Goal: Transaction & Acquisition: Obtain resource

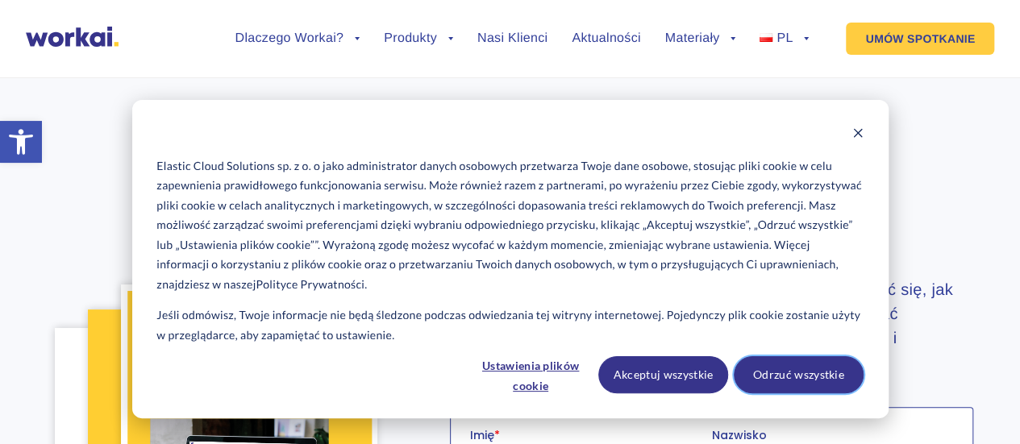
click at [803, 381] on button "Odrzuć wszystkie" at bounding box center [799, 374] width 130 height 37
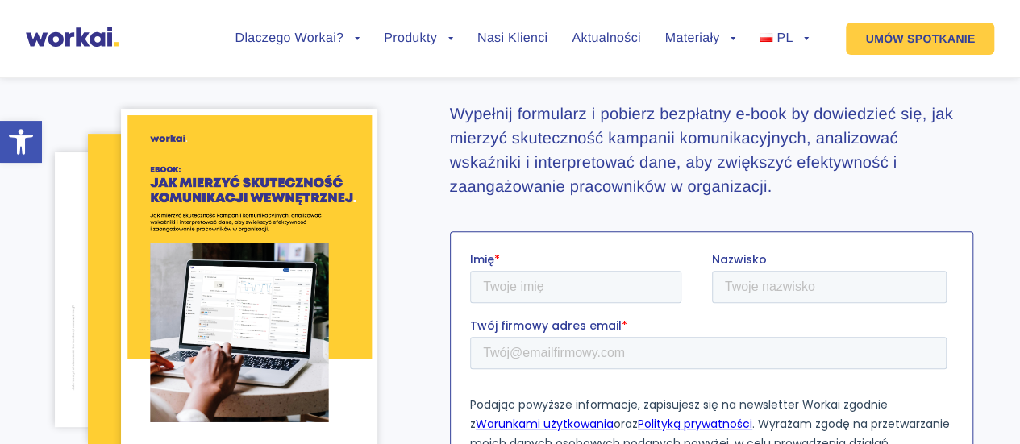
scroll to position [158, 0]
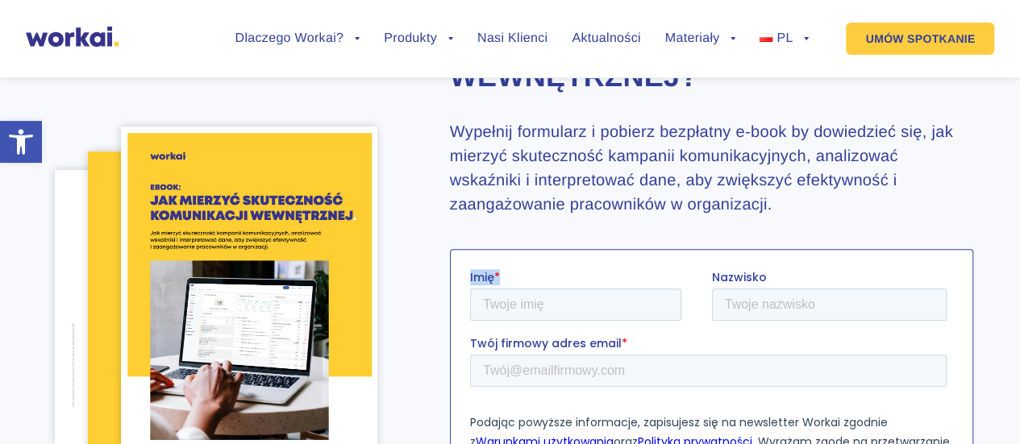
drag, startPoint x: 589, startPoint y: 323, endPoint x: 586, endPoint y: 291, distance: 31.6
click at [586, 291] on fieldset "Imię * Nazwisko" at bounding box center [710, 302] width 483 height 66
click at [586, 291] on input "Imię *" at bounding box center [574, 304] width 211 height 32
type input "Marta"
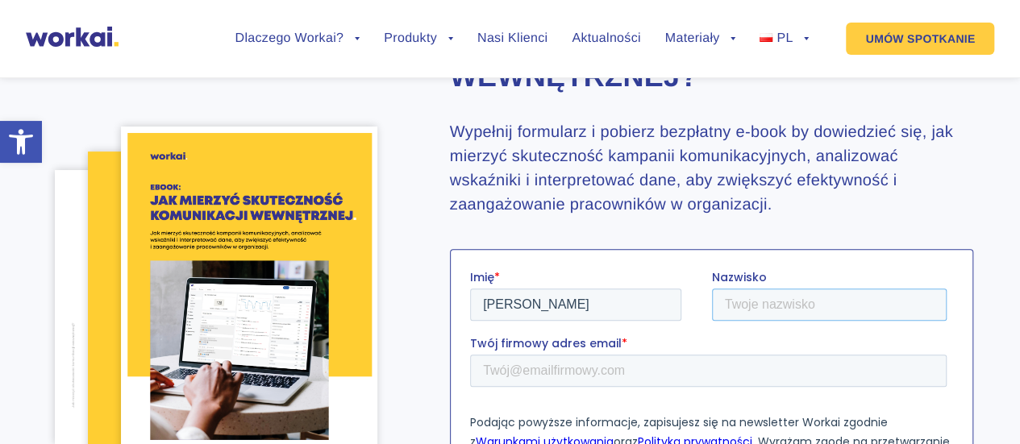
type input "WACHOŁEK"
click at [654, 381] on input "marta.wacholek@o2.pl" at bounding box center [707, 370] width 477 height 32
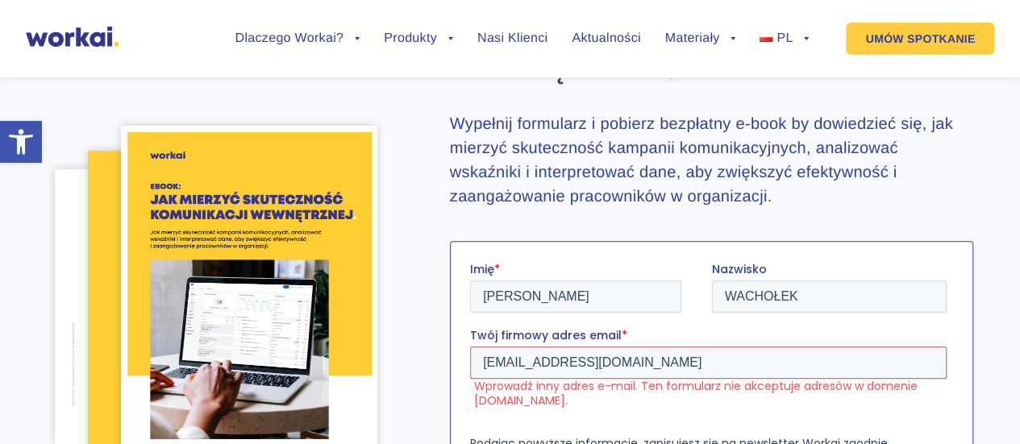
drag, startPoint x: 654, startPoint y: 373, endPoint x: 588, endPoint y: 368, distance: 66.3
click at [588, 368] on input "marta.wacholek@o2.pl" at bounding box center [707, 362] width 477 height 32
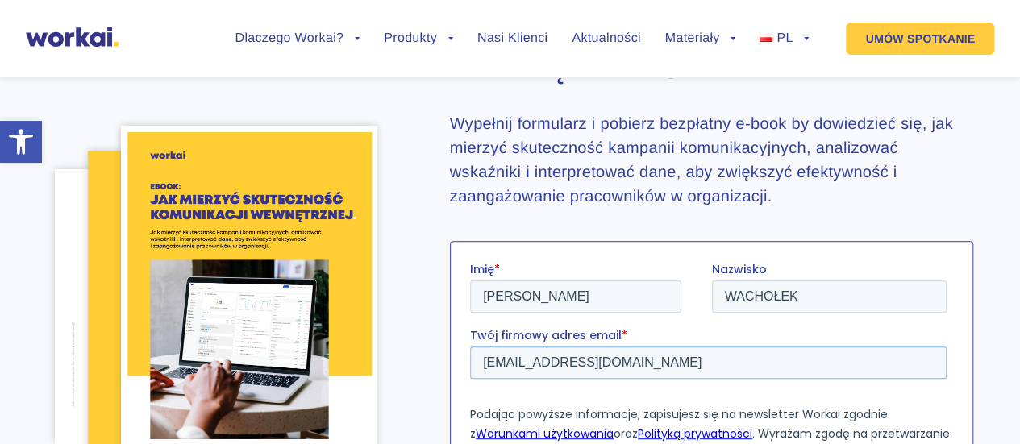
type input "marta.wacholek1@pl.abb.com"
drag, startPoint x: 822, startPoint y: 296, endPoint x: 715, endPoint y: 290, distance: 106.6
click at [715, 290] on input "WACHOŁEK" at bounding box center [828, 296] width 235 height 32
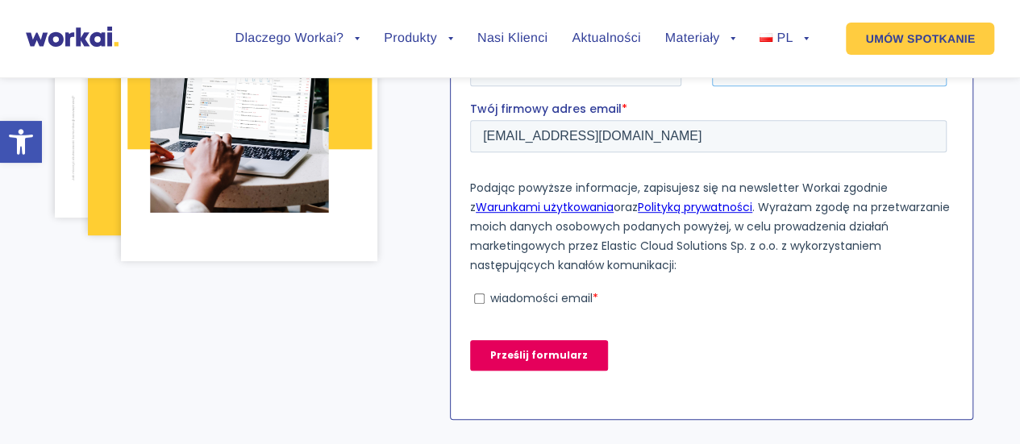
scroll to position [407, 0]
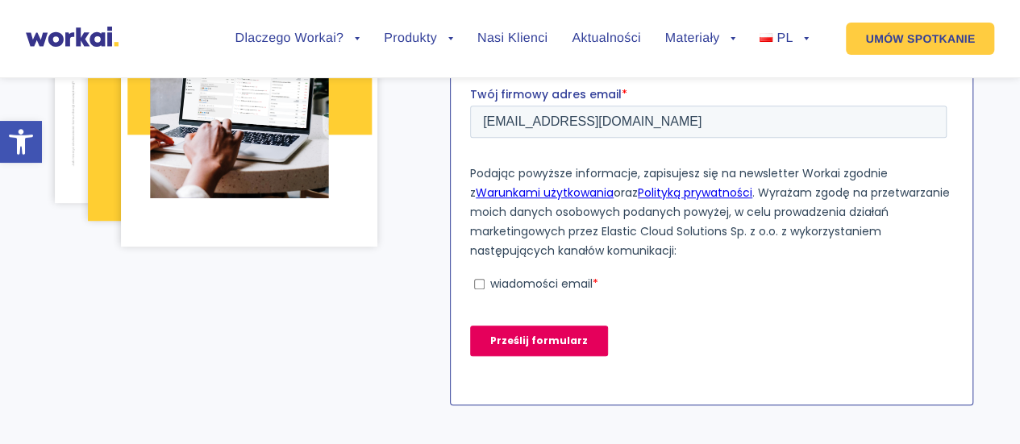
click at [478, 289] on label "wiadomości email *" at bounding box center [709, 283] width 473 height 15
click at [478, 289] on input "wiadomości email *" at bounding box center [478, 283] width 10 height 10
checkbox input "true"
click at [499, 330] on input "Prześlij formularz" at bounding box center [538, 340] width 138 height 31
click at [510, 344] on input "Prześlij formularz" at bounding box center [538, 340] width 138 height 31
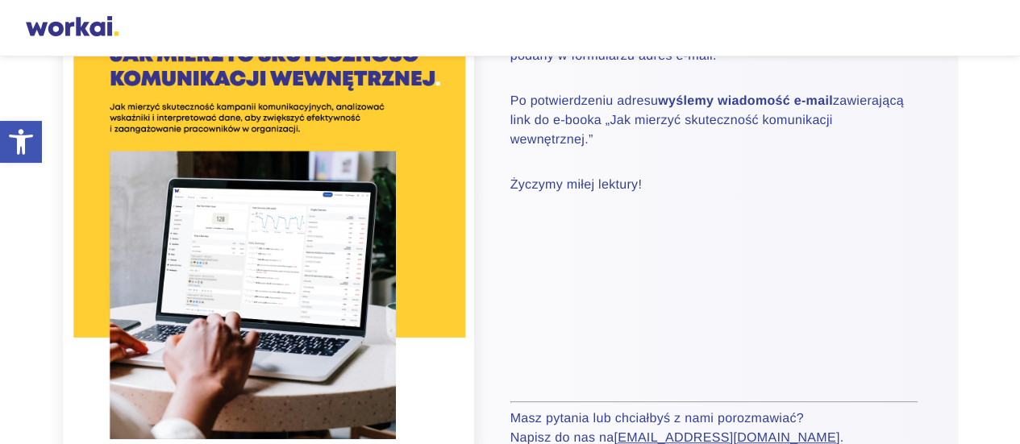
scroll to position [399, 0]
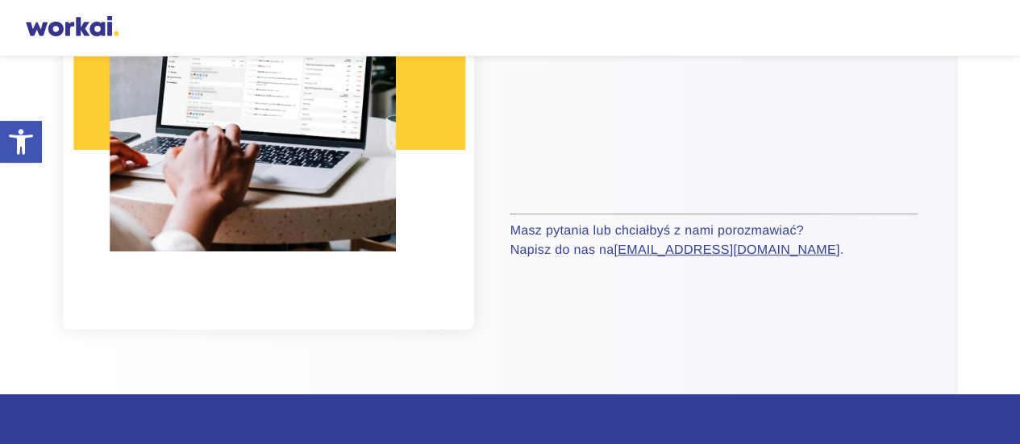
click at [397, 232] on img at bounding box center [269, 39] width 412 height 582
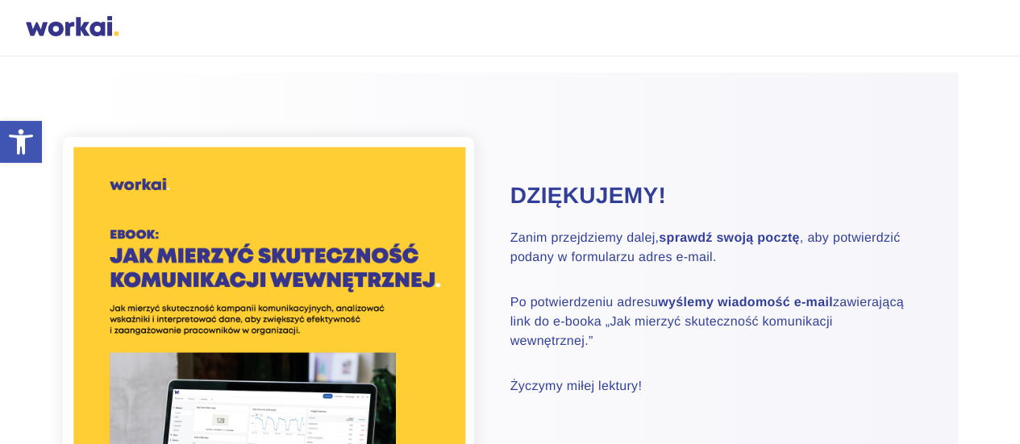
scroll to position [9, 0]
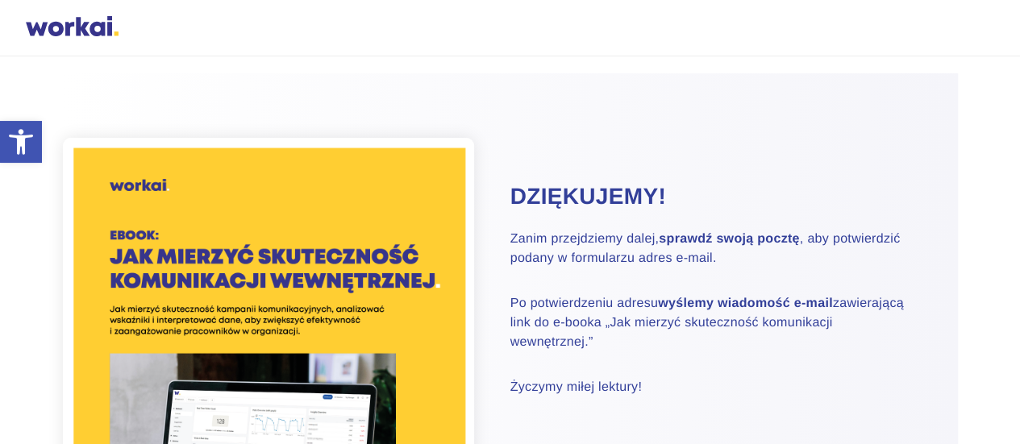
click at [335, 246] on img at bounding box center [269, 429] width 412 height 582
drag, startPoint x: 335, startPoint y: 246, endPoint x: 789, endPoint y: 244, distance: 453.2
click at [789, 244] on div "Dziękujemy! Zanim przejdziemy dalej, sprawdź swoją pocztę , aby potwierdzić pod…" at bounding box center [510, 428] width 895 height 711
click at [789, 244] on strong "sprawdź swoją pocztę" at bounding box center [729, 239] width 140 height 14
